Goal: Leave review/rating: Share an evaluation or opinion about a product, service, or content

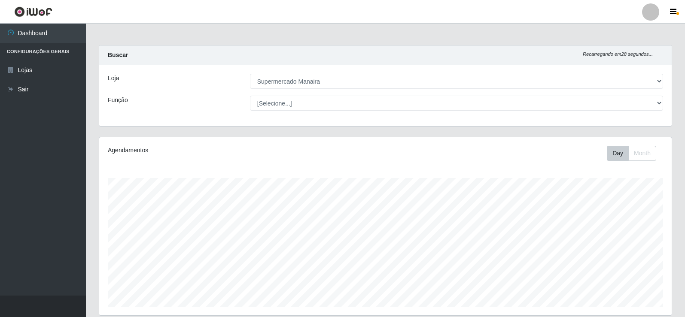
select select "443"
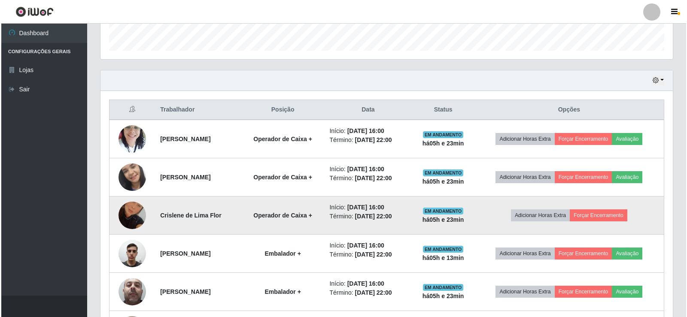
scroll to position [178, 572]
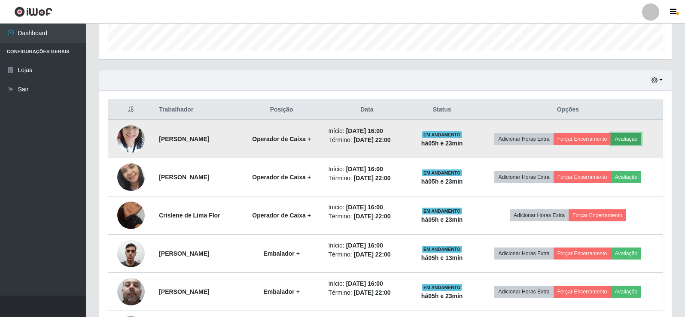
click at [641, 140] on button "Avaliação" at bounding box center [626, 139] width 30 height 12
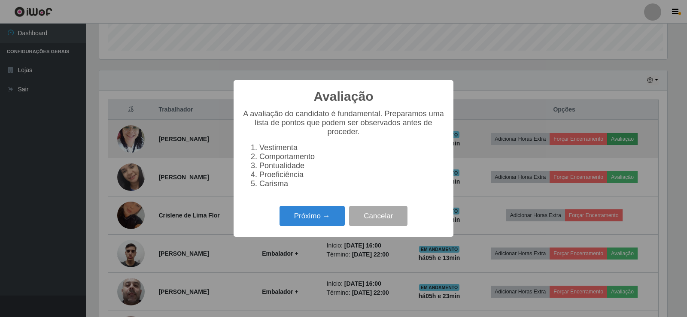
scroll to position [178, 568]
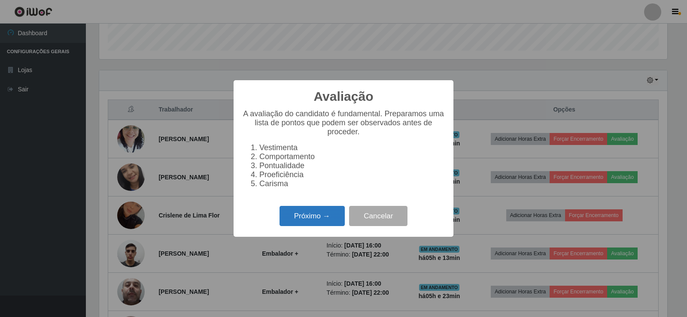
click at [316, 226] on button "Próximo →" at bounding box center [312, 216] width 65 height 20
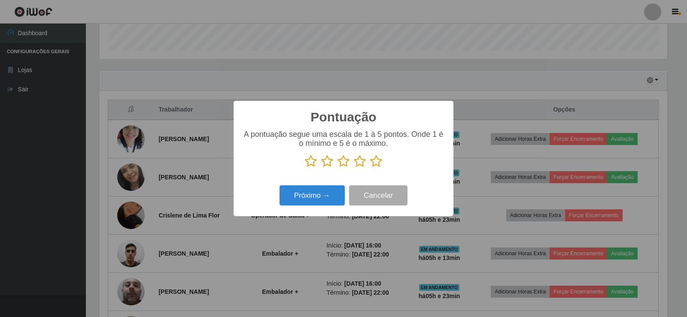
scroll to position [429161, 428771]
click at [374, 165] on icon at bounding box center [376, 161] width 12 height 13
click at [370, 168] on input "radio" at bounding box center [370, 168] width 0 height 0
click at [325, 195] on button "Próximo →" at bounding box center [312, 195] width 65 height 20
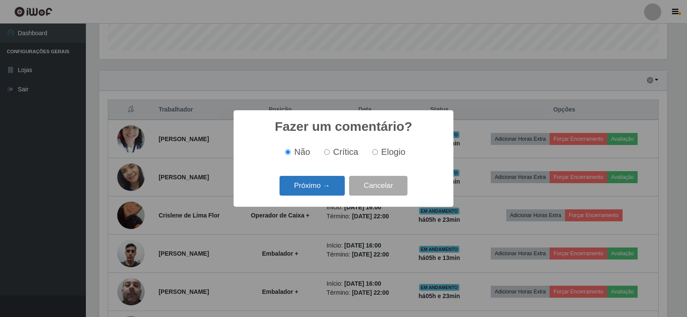
click at [330, 188] on button "Próximo →" at bounding box center [312, 186] width 65 height 20
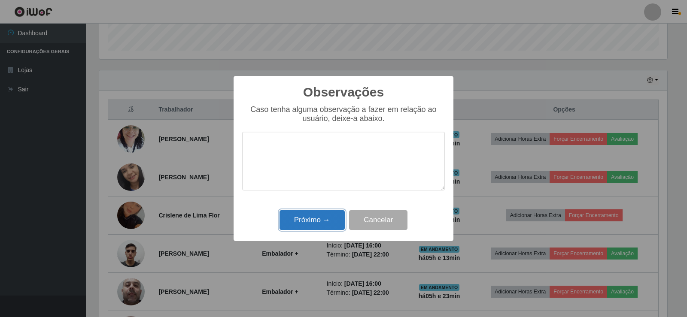
click at [322, 220] on button "Próximo →" at bounding box center [312, 220] width 65 height 20
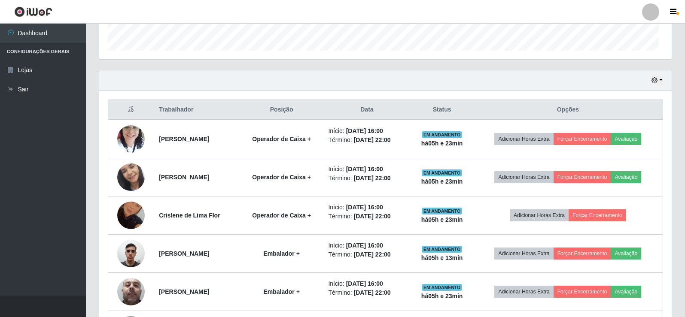
scroll to position [178, 572]
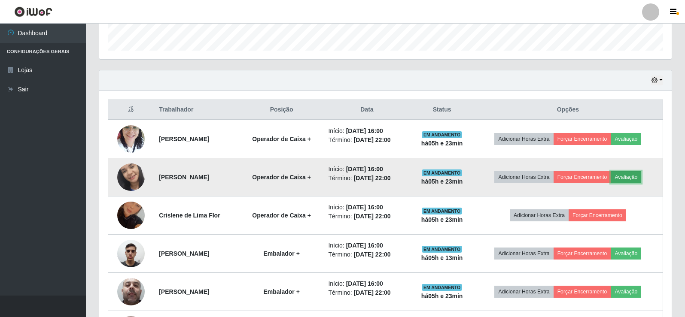
click at [635, 179] on button "Avaliação" at bounding box center [626, 177] width 30 height 12
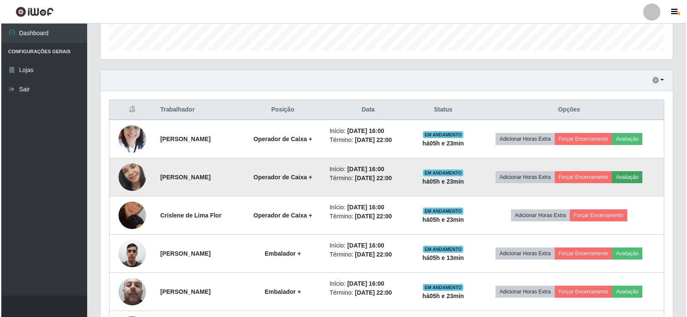
scroll to position [178, 568]
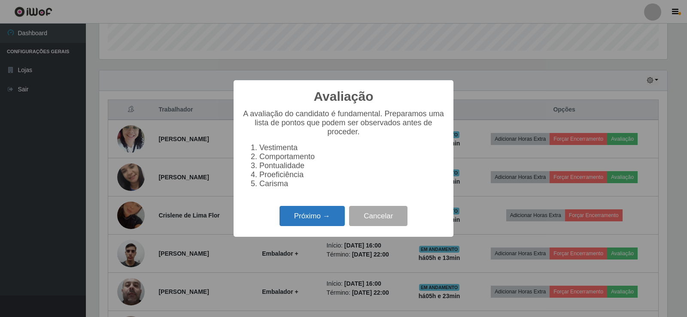
click at [301, 218] on button "Próximo →" at bounding box center [312, 216] width 65 height 20
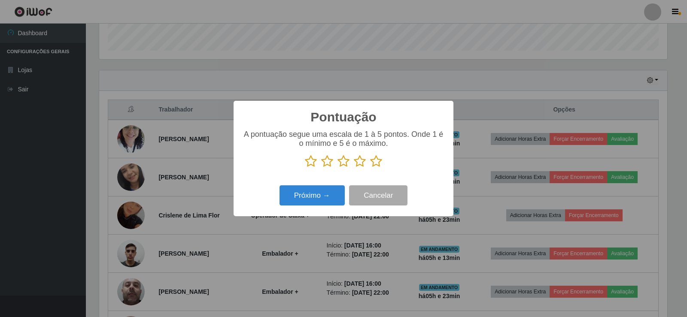
click at [376, 160] on icon at bounding box center [376, 161] width 12 height 13
click at [370, 168] on input "radio" at bounding box center [370, 168] width 0 height 0
click at [330, 195] on button "Próximo →" at bounding box center [312, 195] width 65 height 20
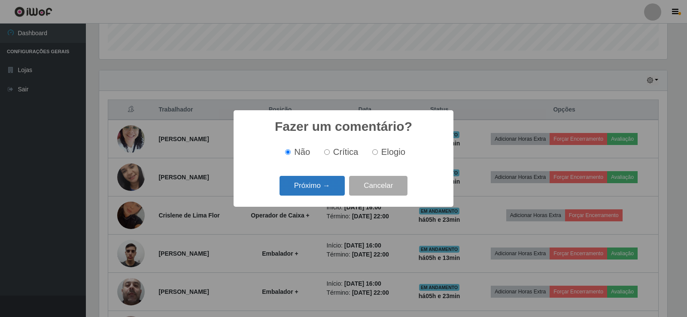
click at [325, 190] on button "Próximo →" at bounding box center [312, 186] width 65 height 20
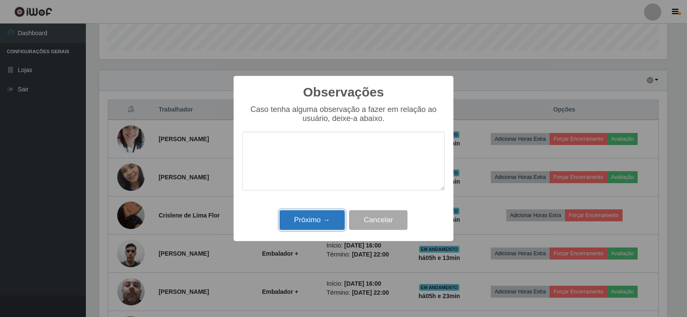
click at [327, 219] on button "Próximo →" at bounding box center [312, 220] width 65 height 20
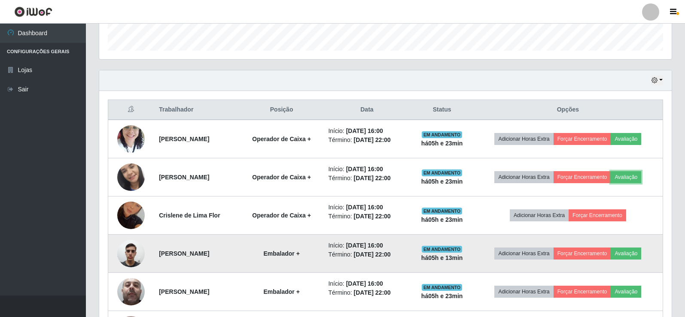
scroll to position [299, 0]
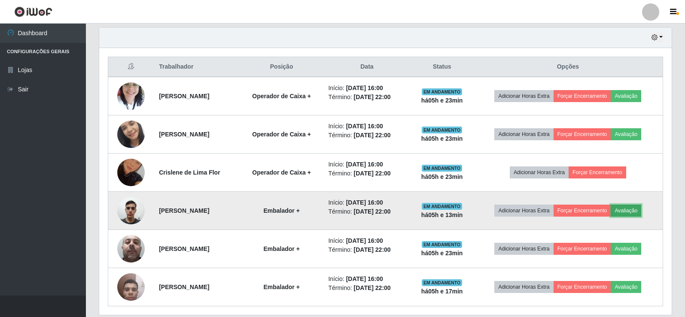
click at [638, 214] on button "Avaliação" at bounding box center [626, 211] width 30 height 12
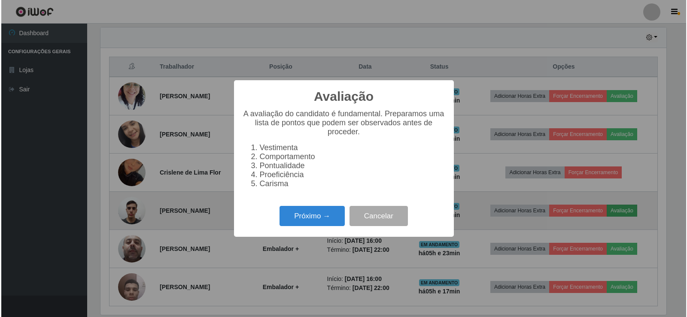
scroll to position [178, 568]
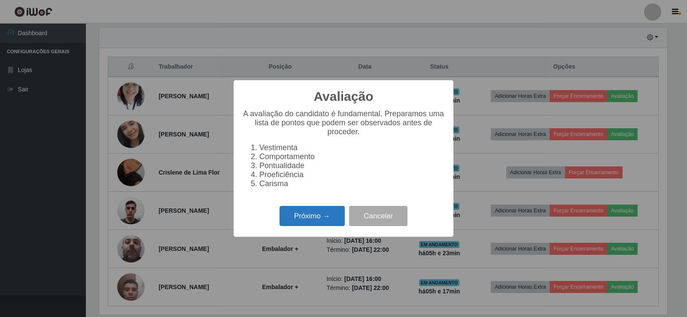
click at [334, 223] on button "Próximo →" at bounding box center [312, 216] width 65 height 20
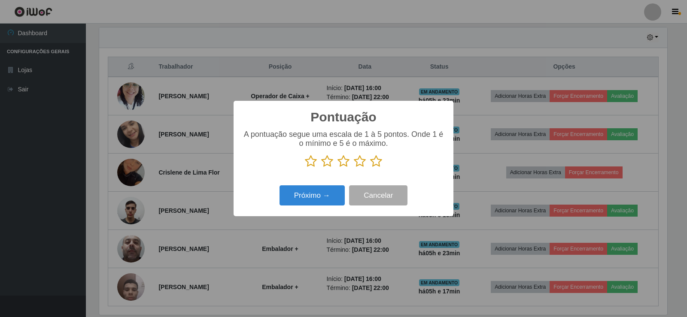
click at [378, 162] on icon at bounding box center [376, 161] width 12 height 13
click at [370, 168] on input "radio" at bounding box center [370, 168] width 0 height 0
click at [328, 191] on button "Próximo →" at bounding box center [312, 195] width 65 height 20
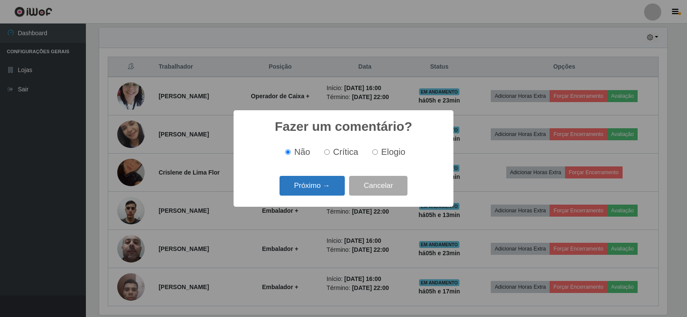
click at [322, 189] on button "Próximo →" at bounding box center [312, 186] width 65 height 20
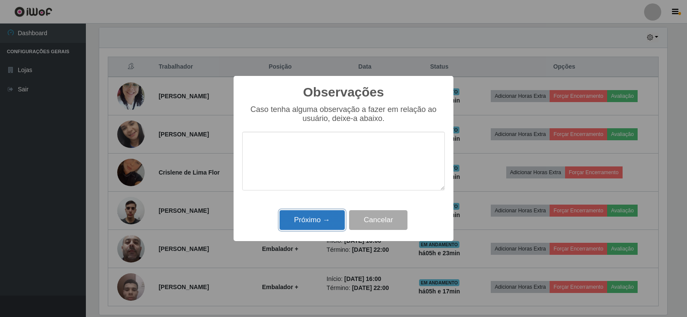
click at [323, 222] on button "Próximo →" at bounding box center [312, 220] width 65 height 20
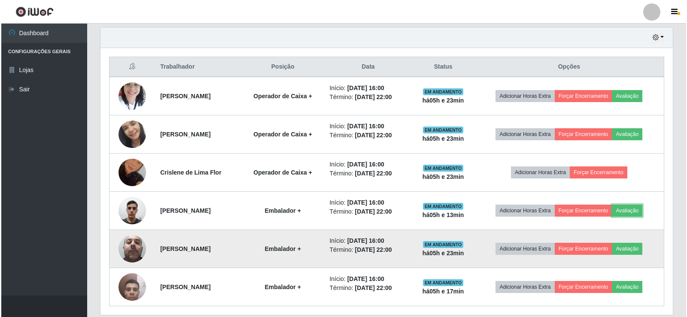
scroll to position [329, 0]
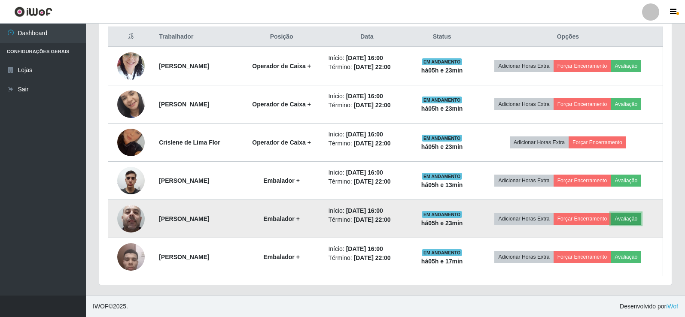
click at [637, 216] on button "Avaliação" at bounding box center [626, 219] width 30 height 12
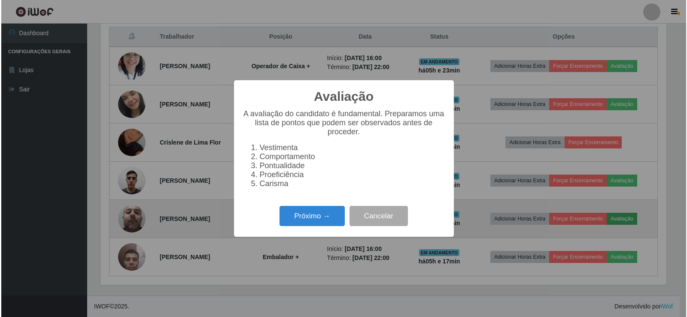
scroll to position [178, 568]
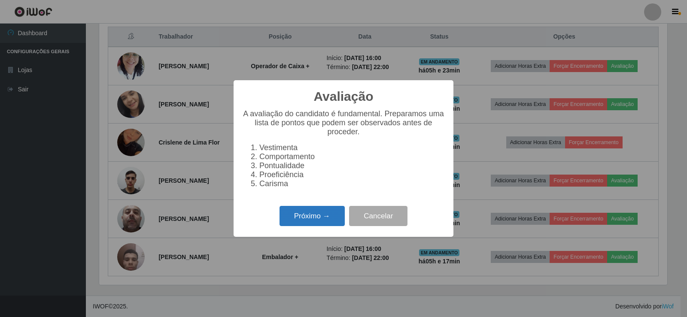
click at [331, 217] on button "Próximo →" at bounding box center [312, 216] width 65 height 20
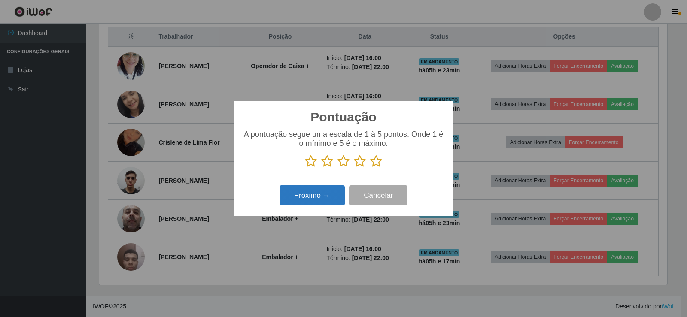
scroll to position [429161, 428771]
click at [377, 164] on icon at bounding box center [376, 161] width 12 height 13
click at [370, 168] on input "radio" at bounding box center [370, 168] width 0 height 0
click at [328, 197] on button "Próximo →" at bounding box center [312, 195] width 65 height 20
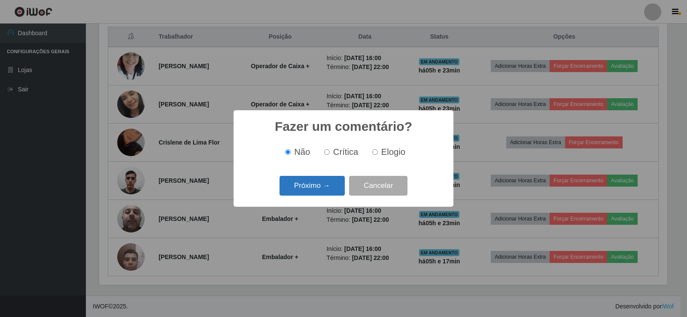
click at [329, 191] on button "Próximo →" at bounding box center [312, 186] width 65 height 20
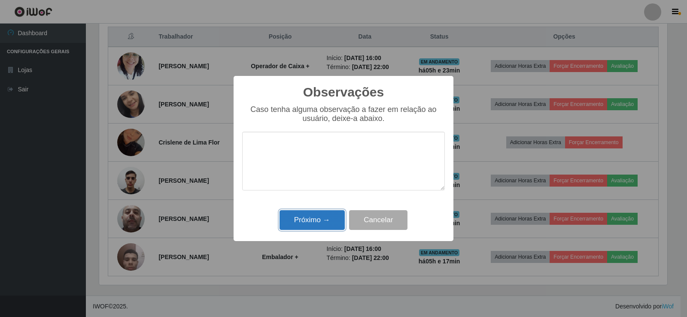
click at [331, 225] on button "Próximo →" at bounding box center [312, 220] width 65 height 20
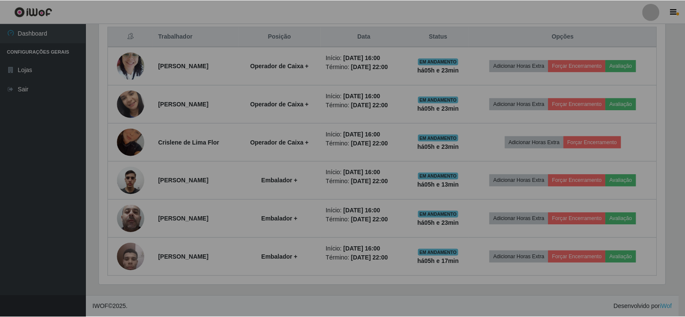
scroll to position [178, 572]
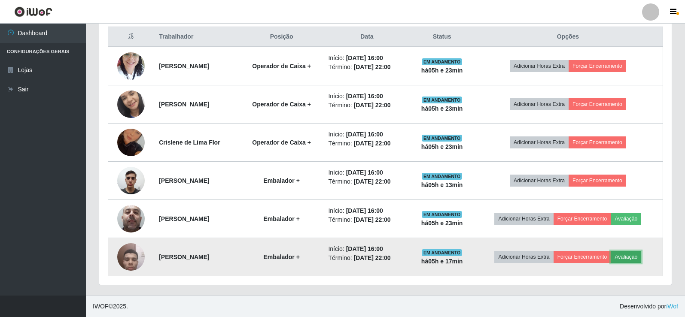
click at [637, 258] on button "Avaliação" at bounding box center [626, 257] width 30 height 12
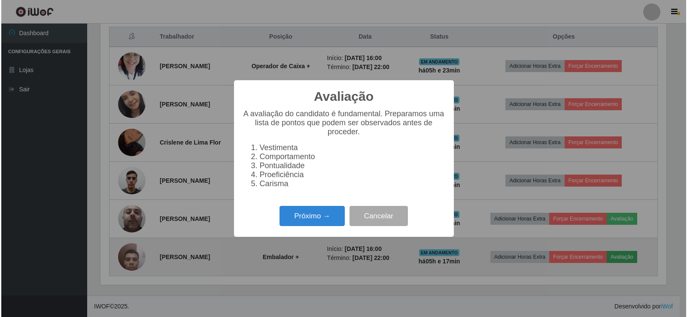
scroll to position [0, 0]
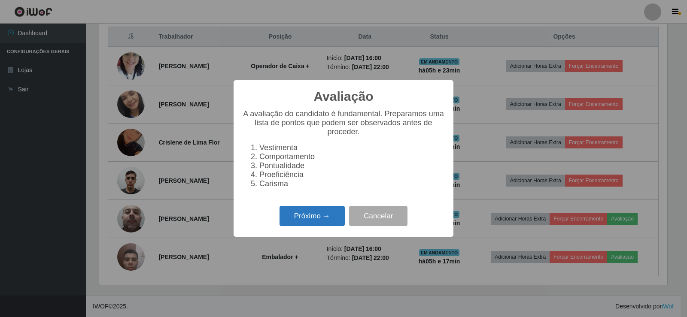
click at [314, 223] on button "Próximo →" at bounding box center [312, 216] width 65 height 20
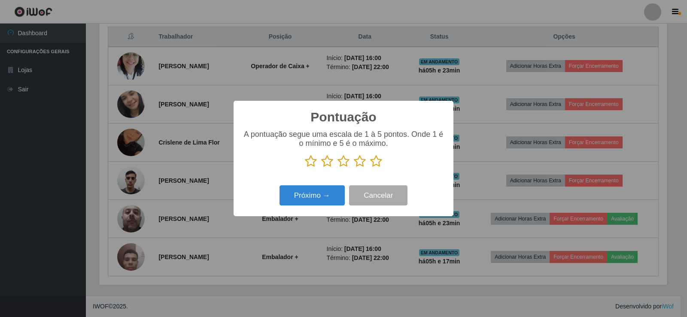
click at [376, 163] on icon at bounding box center [376, 161] width 12 height 13
click at [370, 168] on input "radio" at bounding box center [370, 168] width 0 height 0
click at [302, 202] on button "Próximo →" at bounding box center [312, 195] width 65 height 20
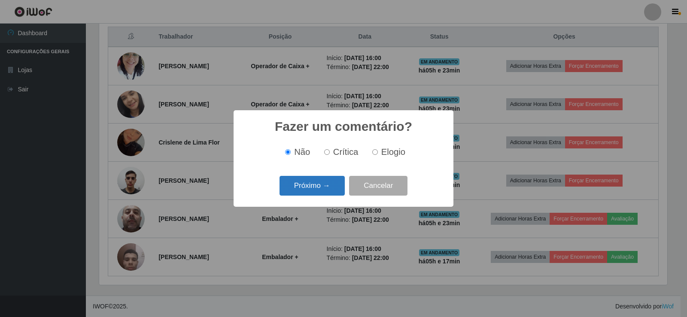
click at [320, 191] on button "Próximo →" at bounding box center [312, 186] width 65 height 20
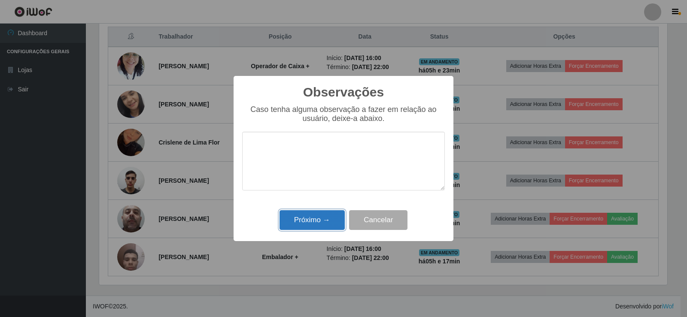
click at [324, 217] on button "Próximo →" at bounding box center [312, 220] width 65 height 20
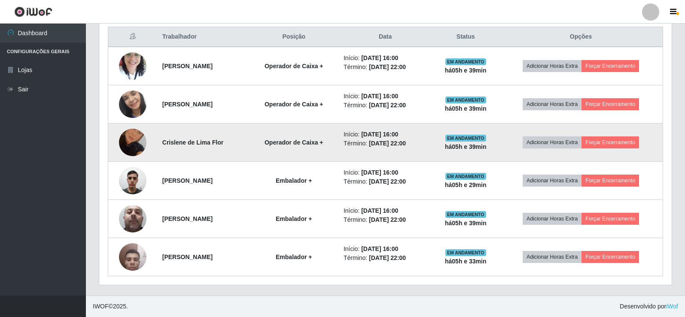
click at [136, 142] on img at bounding box center [132, 142] width 27 height 49
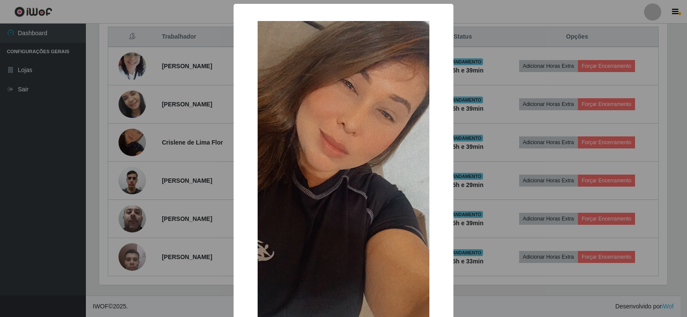
click at [455, 70] on div "× OK Cancel" at bounding box center [343, 158] width 687 height 317
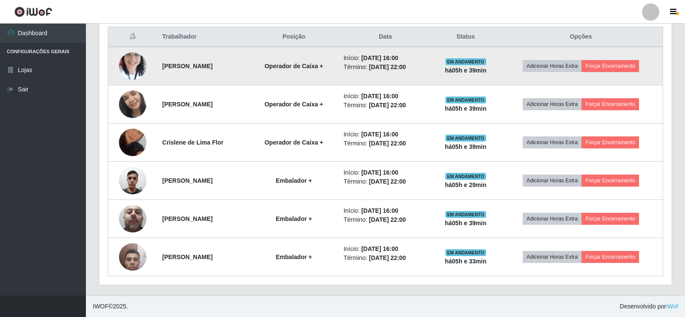
scroll to position [178, 572]
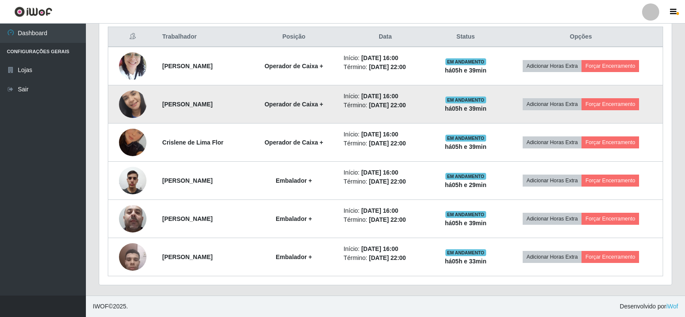
click at [128, 105] on img at bounding box center [132, 104] width 27 height 61
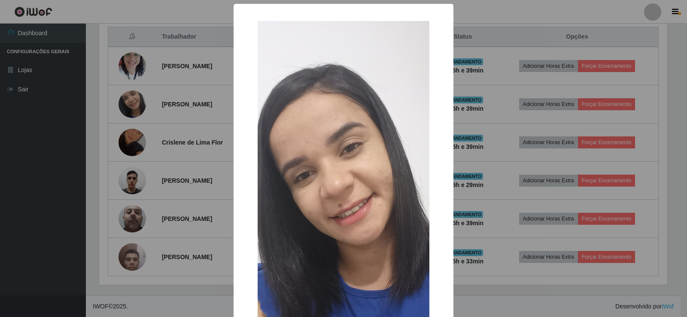
click at [129, 67] on div "× OK Cancel" at bounding box center [343, 158] width 687 height 317
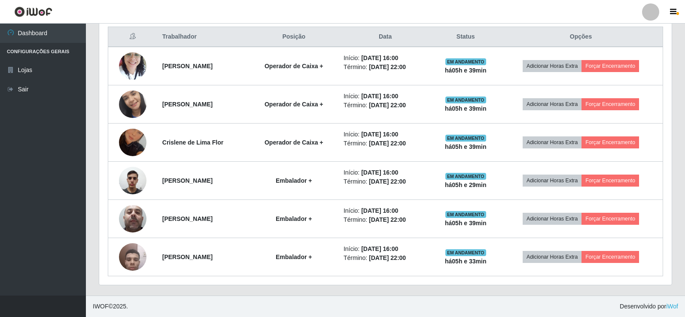
scroll to position [178, 572]
click at [129, 67] on img at bounding box center [132, 66] width 27 height 36
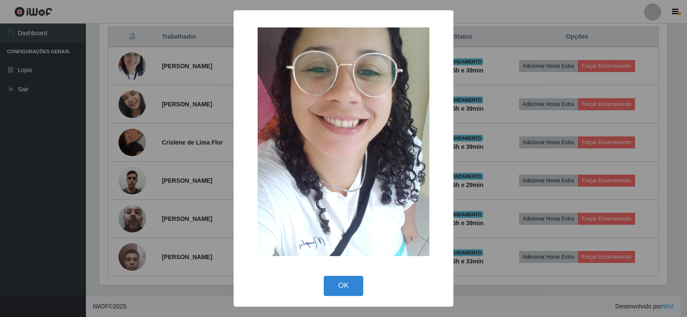
click at [129, 68] on div "× OK Cancel" at bounding box center [343, 158] width 687 height 317
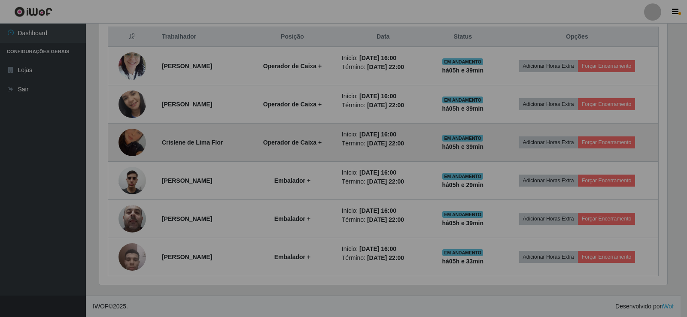
scroll to position [178, 572]
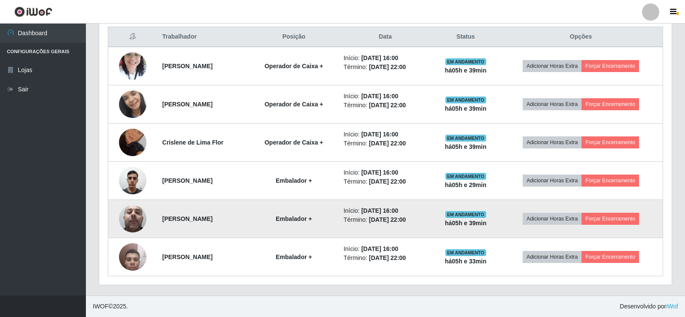
click at [127, 213] on img at bounding box center [132, 219] width 27 height 36
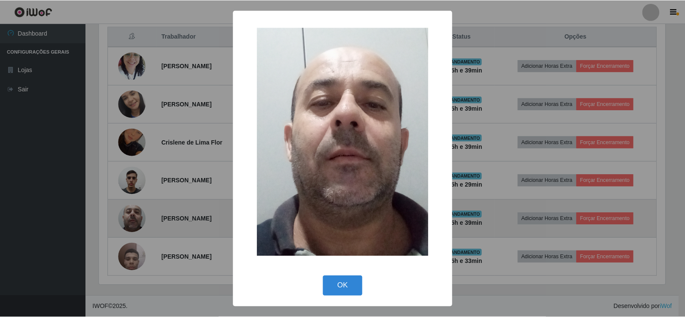
scroll to position [178, 568]
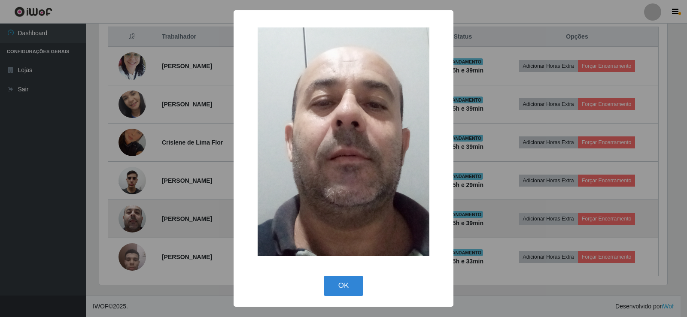
click at [127, 213] on div "× OK Cancel" at bounding box center [343, 158] width 687 height 317
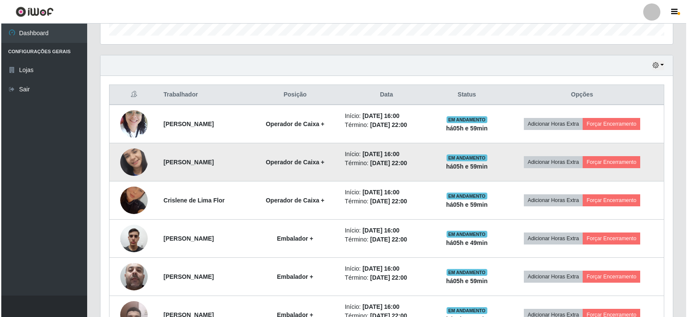
scroll to position [201, 0]
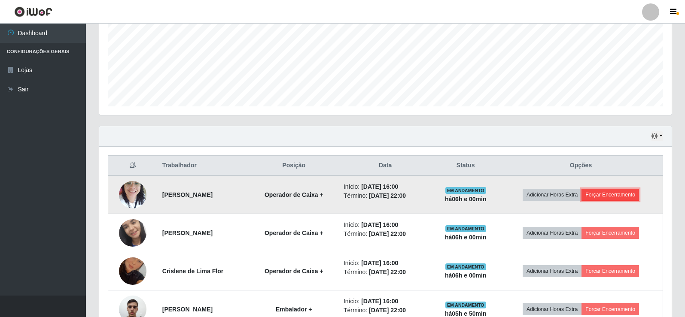
click at [610, 198] on button "Forçar Encerramento" at bounding box center [610, 195] width 58 height 12
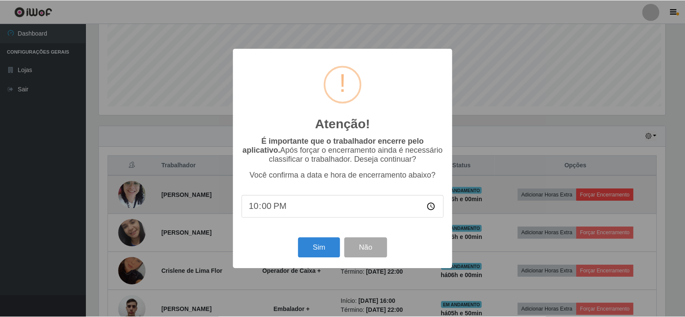
scroll to position [178, 568]
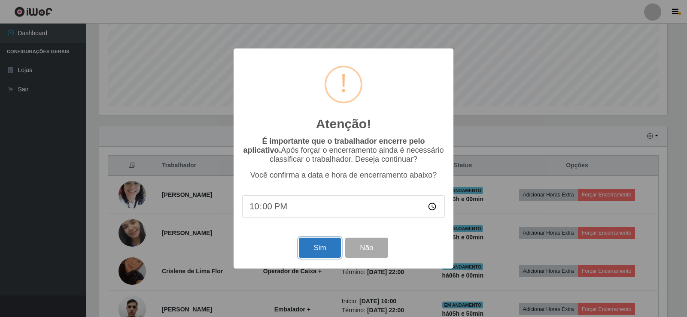
click at [332, 246] on button "Sim" at bounding box center [320, 248] width 42 height 20
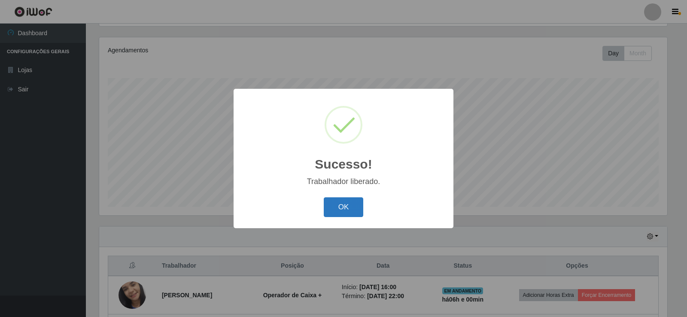
click at [347, 211] on button "OK" at bounding box center [344, 207] width 40 height 20
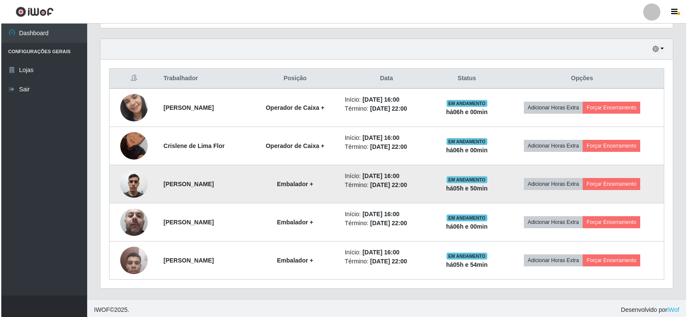
scroll to position [291, 0]
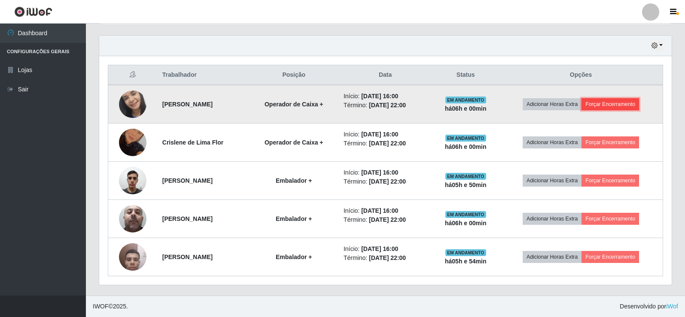
click at [620, 103] on button "Forçar Encerramento" at bounding box center [610, 104] width 58 height 12
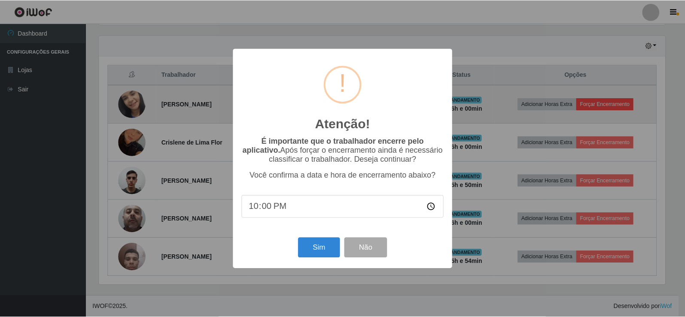
scroll to position [178, 568]
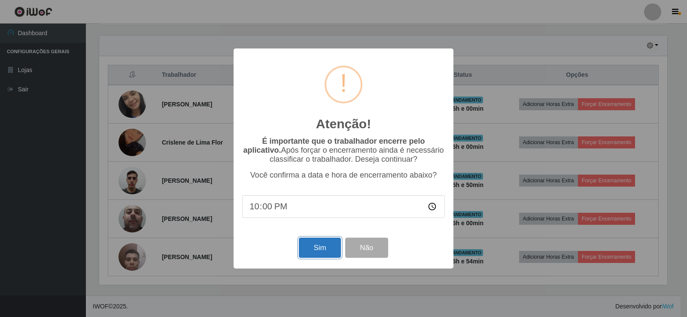
click at [319, 252] on button "Sim" at bounding box center [320, 248] width 42 height 20
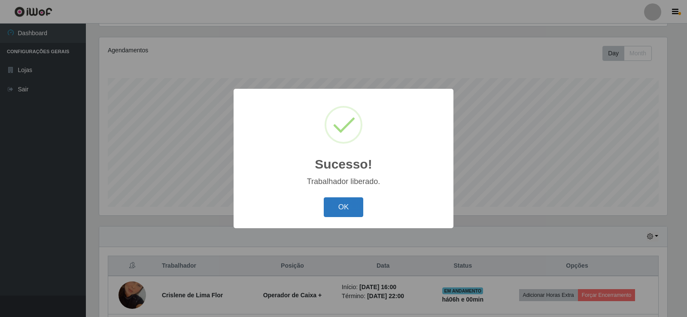
click at [348, 201] on button "OK" at bounding box center [344, 207] width 40 height 20
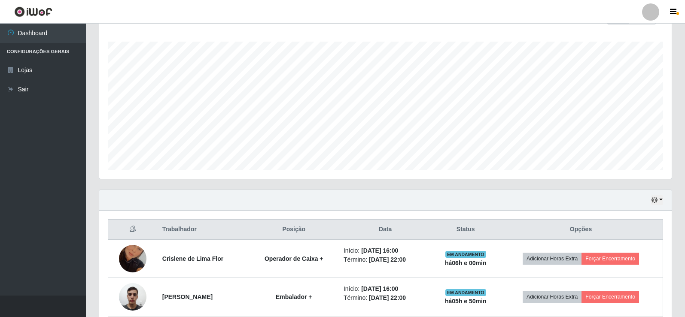
scroll to position [229, 0]
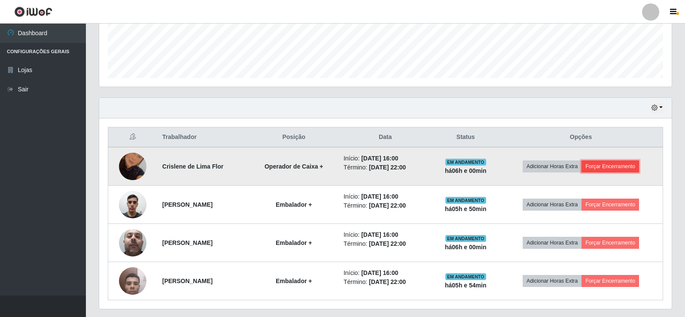
click at [616, 167] on button "Forçar Encerramento" at bounding box center [610, 167] width 58 height 12
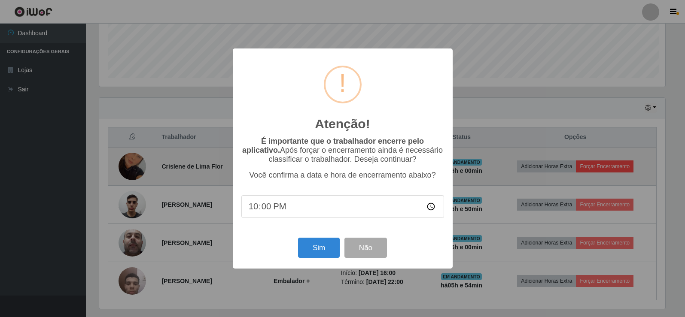
scroll to position [178, 568]
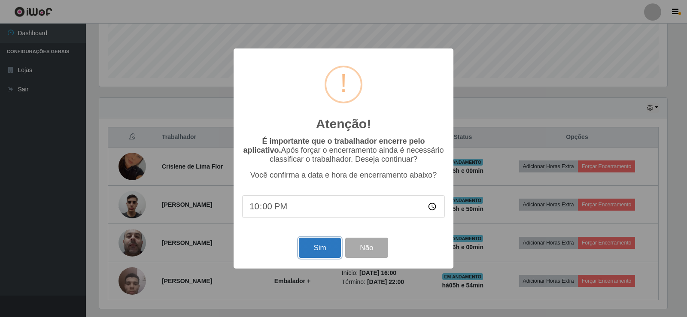
click at [329, 249] on button "Sim" at bounding box center [320, 248] width 42 height 20
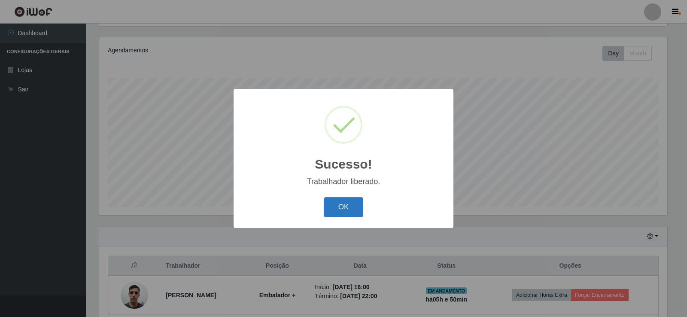
click at [358, 204] on button "OK" at bounding box center [344, 207] width 40 height 20
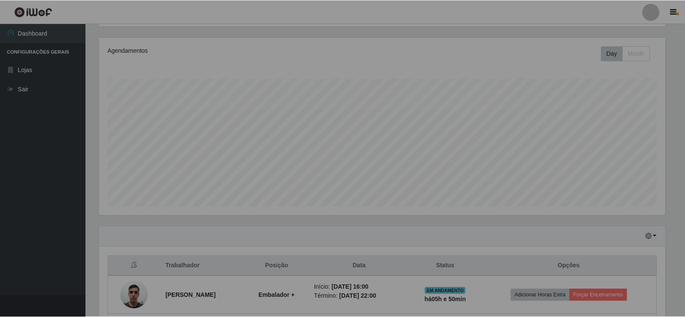
scroll to position [429161, 428767]
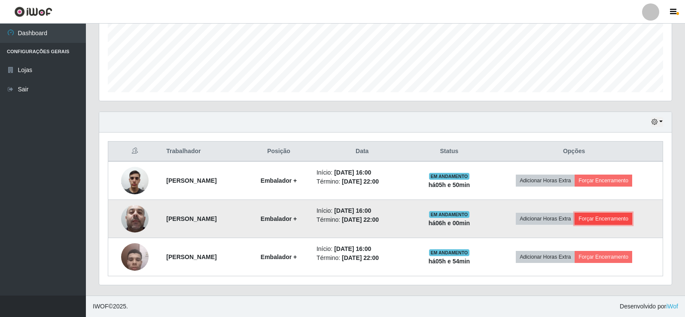
click at [619, 220] on button "Forçar Encerramento" at bounding box center [603, 219] width 58 height 12
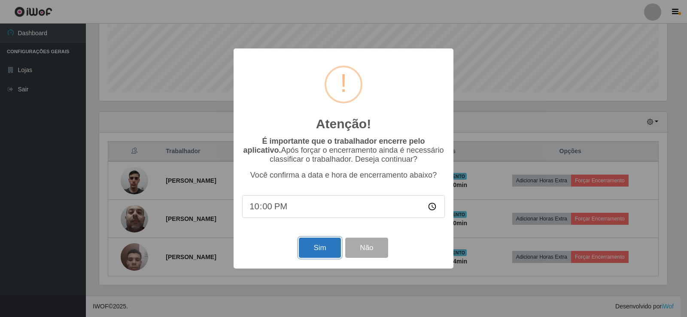
click at [332, 246] on button "Sim" at bounding box center [320, 248] width 42 height 20
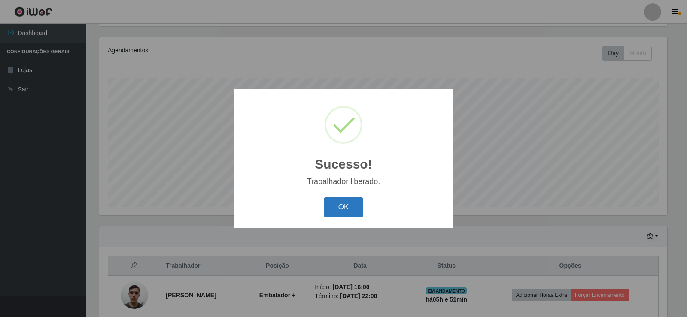
click at [355, 208] on button "OK" at bounding box center [344, 207] width 40 height 20
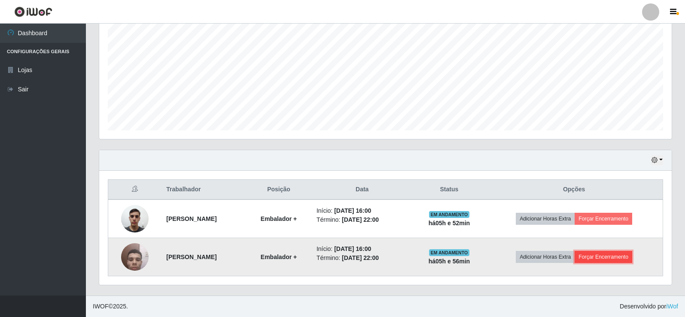
click at [616, 257] on button "Forçar Encerramento" at bounding box center [603, 257] width 58 height 12
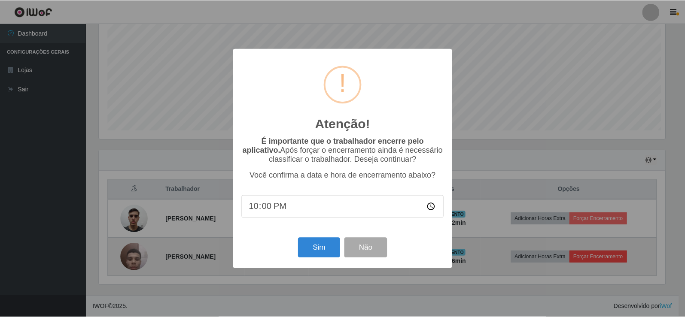
scroll to position [178, 568]
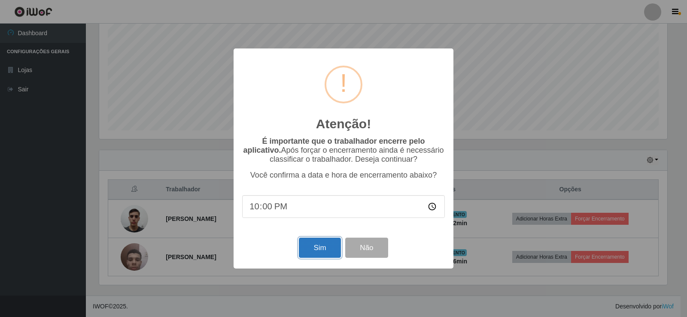
click at [314, 253] on button "Sim" at bounding box center [320, 248] width 42 height 20
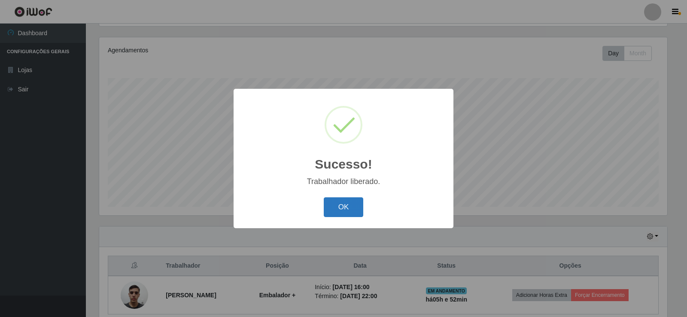
drag, startPoint x: 339, startPoint y: 210, endPoint x: 435, endPoint y: 207, distance: 96.2
click at [340, 210] on button "OK" at bounding box center [344, 207] width 40 height 20
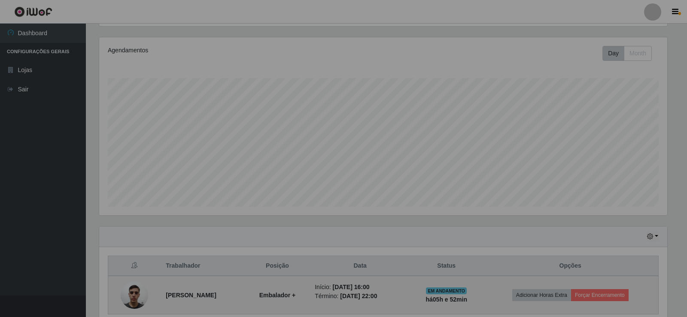
scroll to position [178, 572]
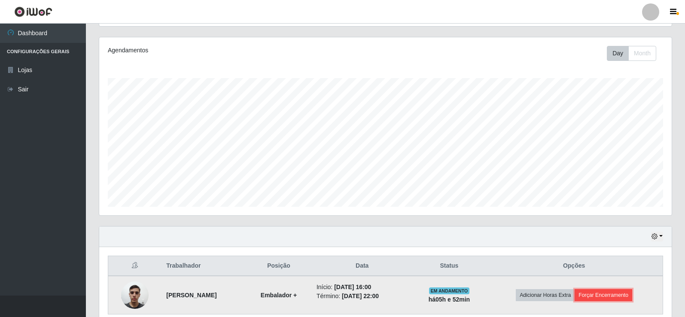
click at [617, 296] on button "Forçar Encerramento" at bounding box center [603, 295] width 58 height 12
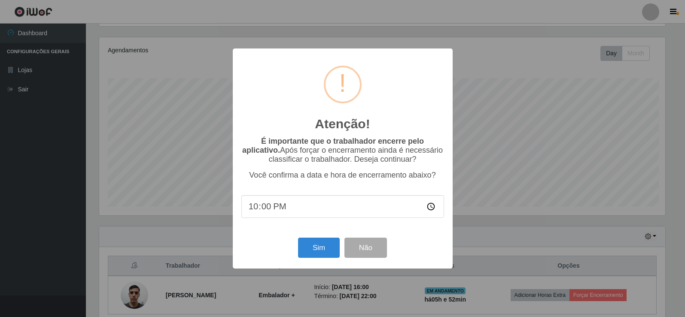
scroll to position [178, 568]
click at [332, 248] on button "Sim" at bounding box center [320, 248] width 42 height 20
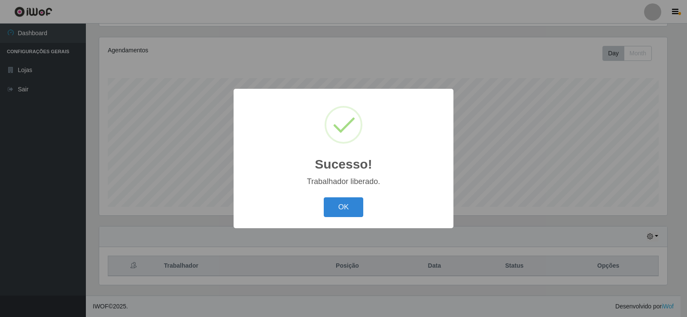
drag, startPoint x: 334, startPoint y: 212, endPoint x: 479, endPoint y: 212, distance: 145.1
click at [337, 212] on button "OK" at bounding box center [344, 207] width 40 height 20
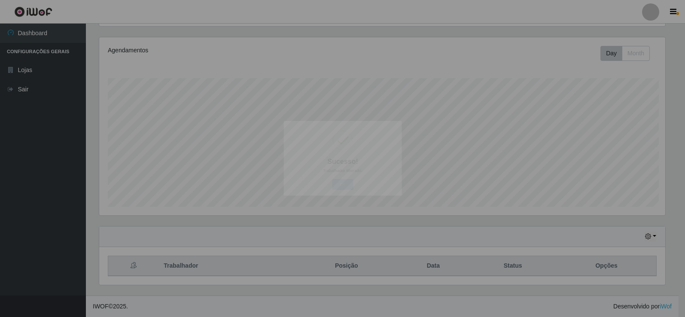
scroll to position [178, 572]
